Goal: Task Accomplishment & Management: Complete application form

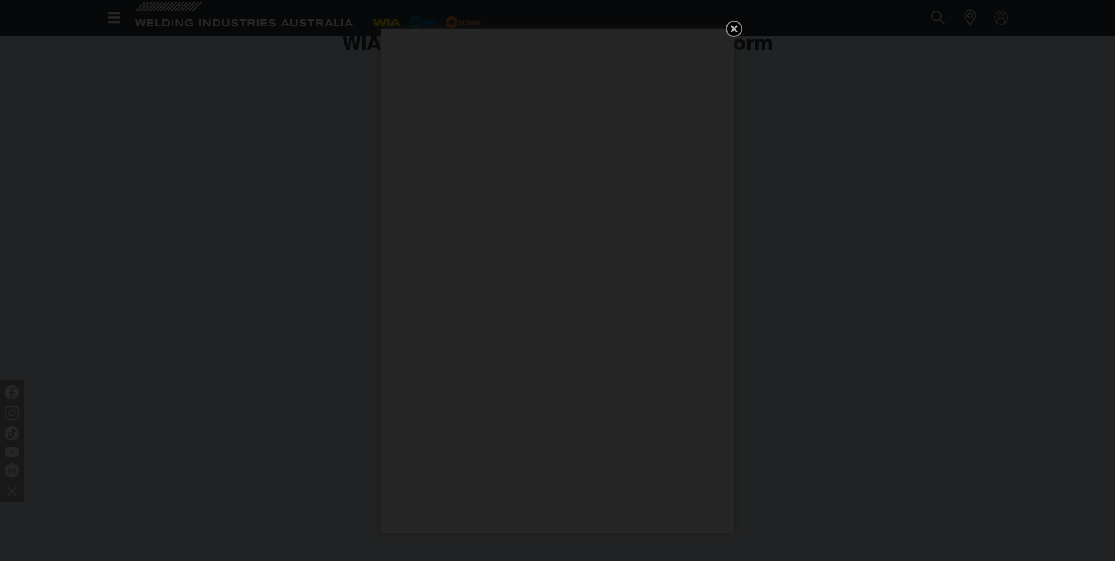
scroll to position [411, 0]
click at [735, 25] on icon "Get 5 WIA Welding Guides Free!" at bounding box center [734, 29] width 14 height 14
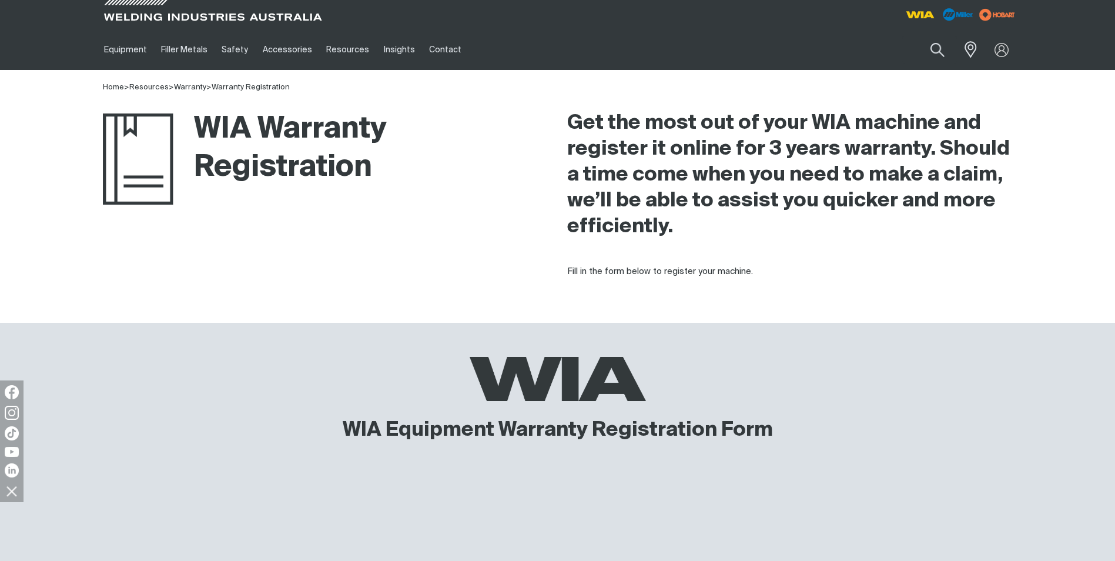
scroll to position [0, 0]
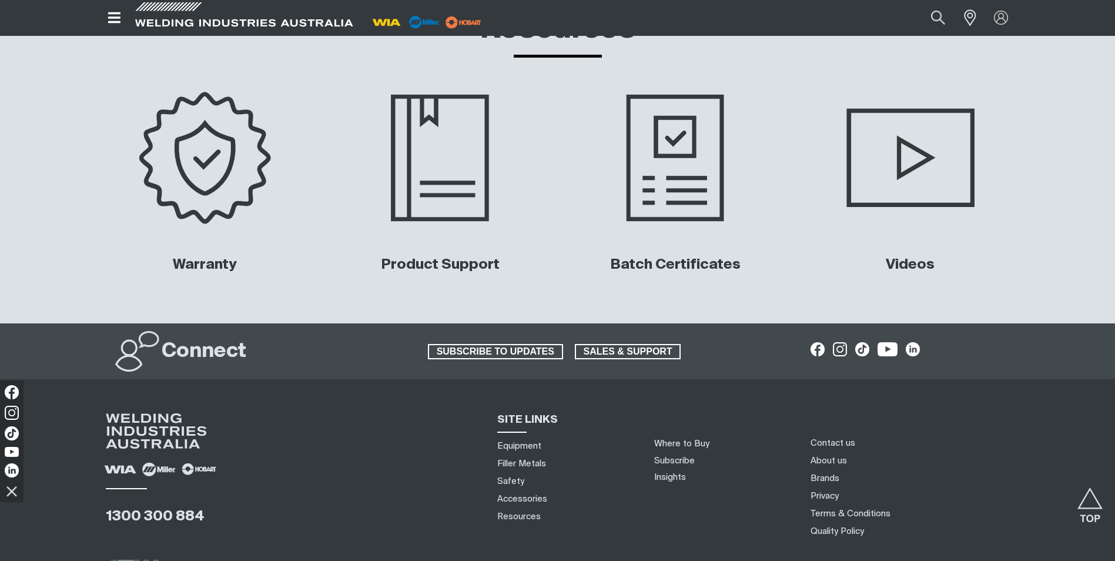
scroll to position [5557, 0]
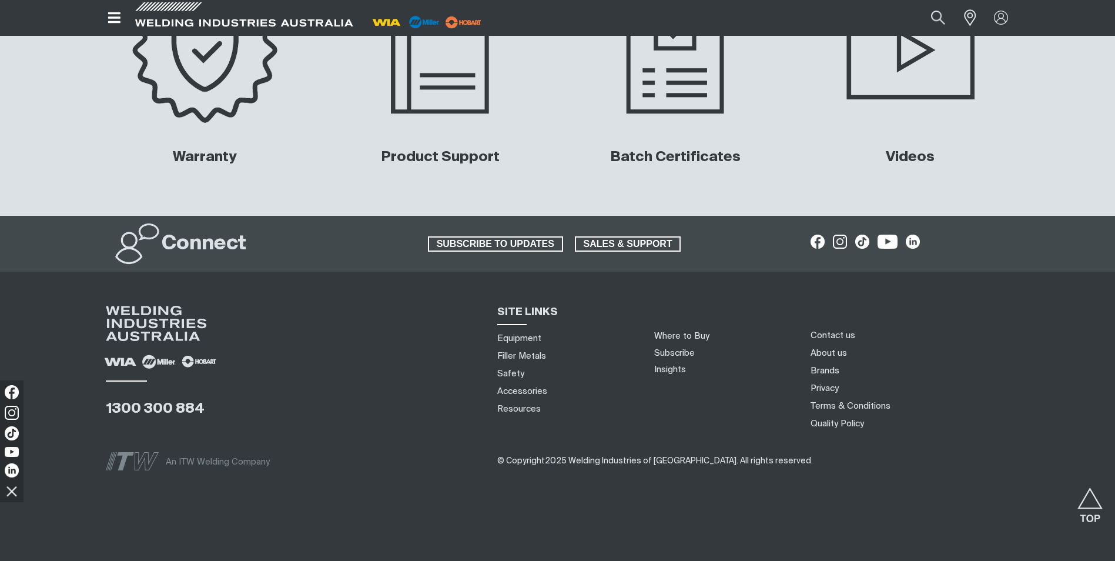
click at [226, 96] on img at bounding box center [205, 50] width 238 height 159
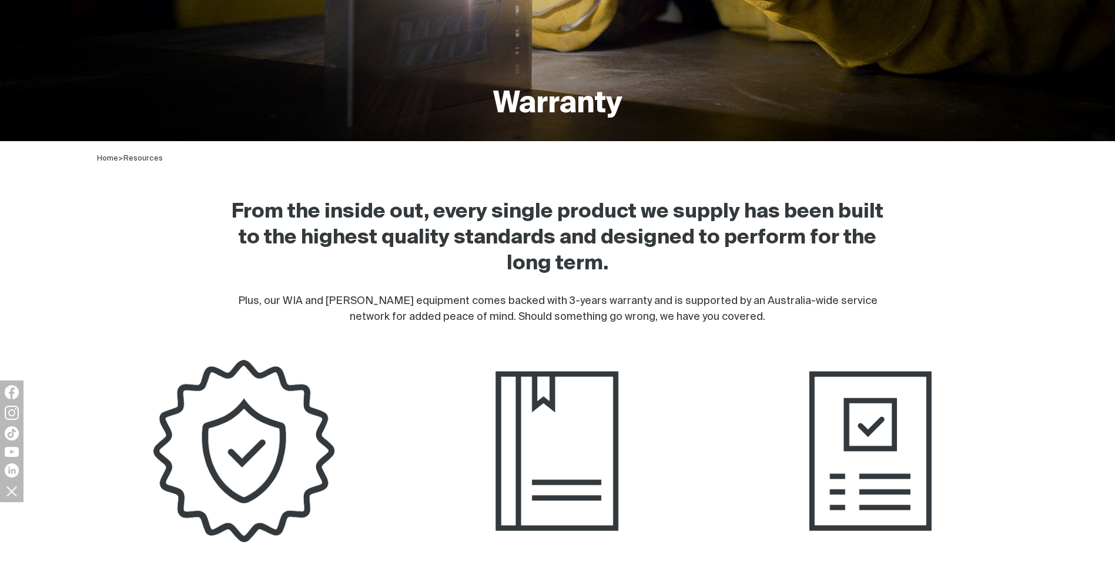
scroll to position [353, 0]
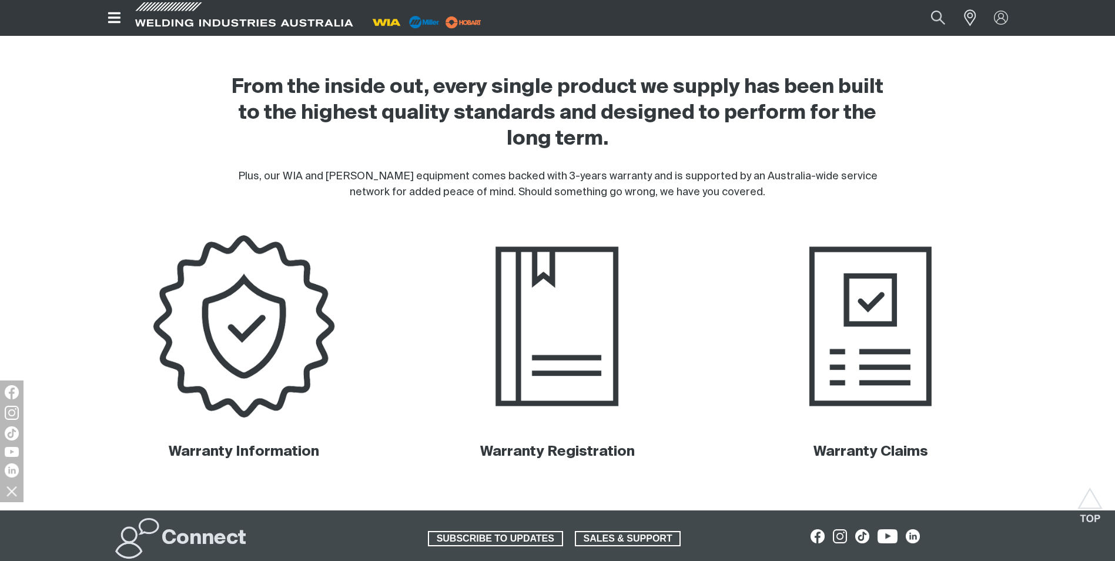
click at [233, 336] on img at bounding box center [244, 326] width 298 height 199
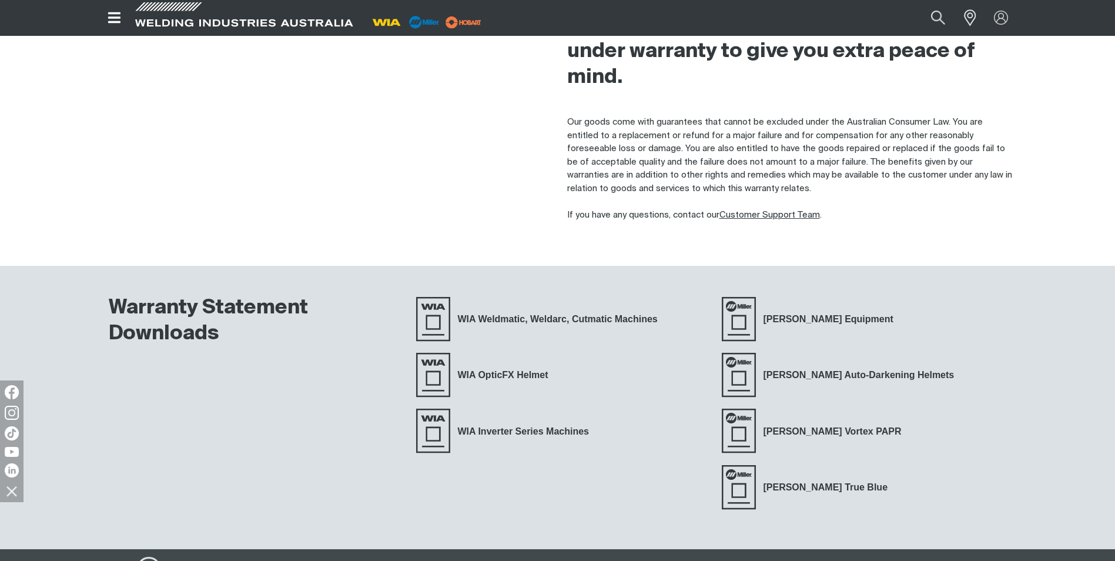
scroll to position [235, 0]
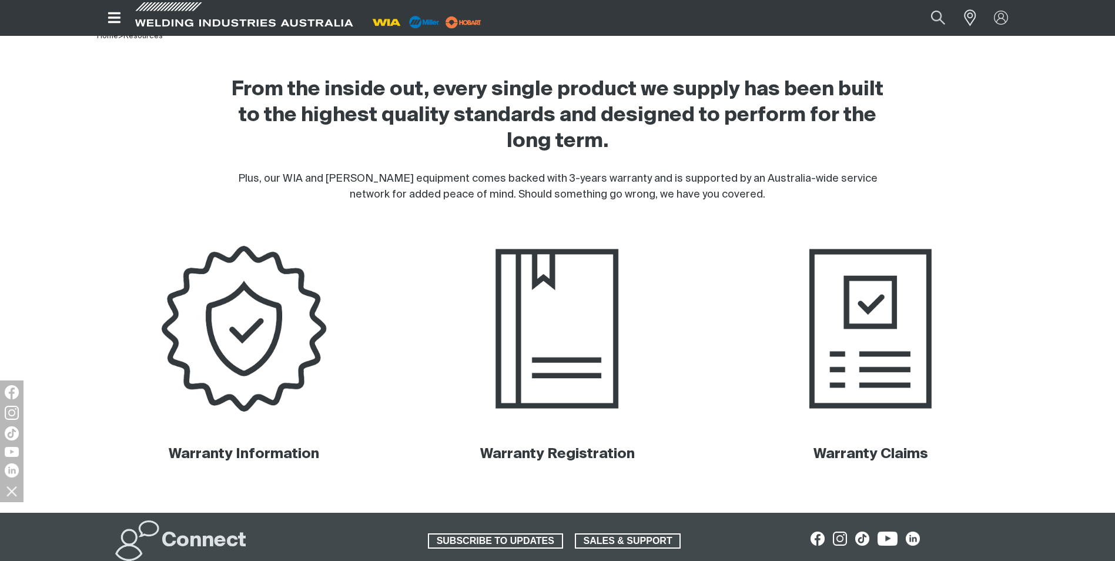
scroll to position [353, 0]
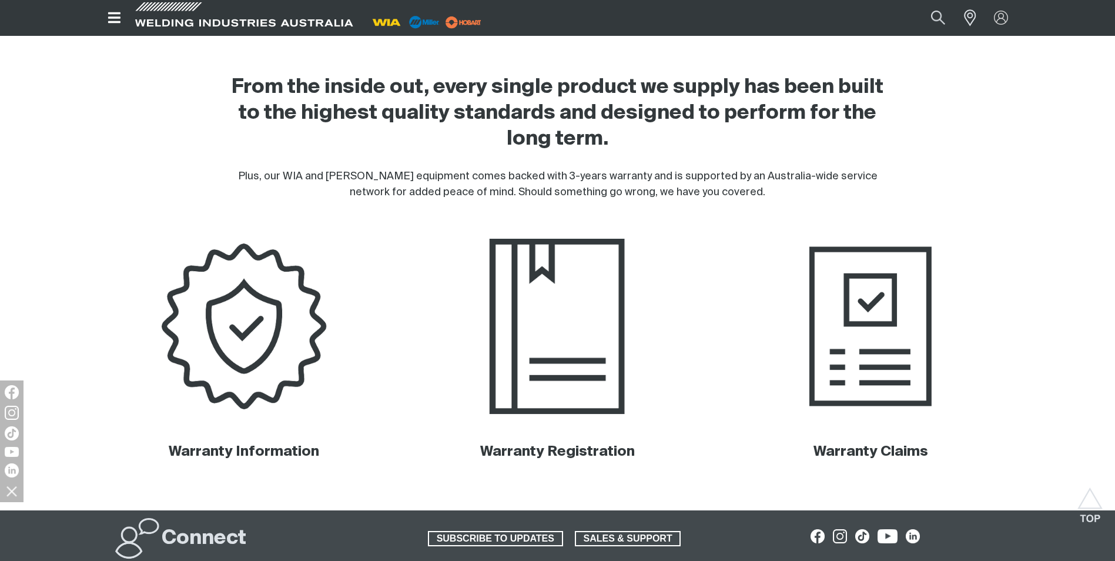
click at [536, 374] on img at bounding box center [557, 326] width 298 height 199
